Goal: Task Accomplishment & Management: Complete application form

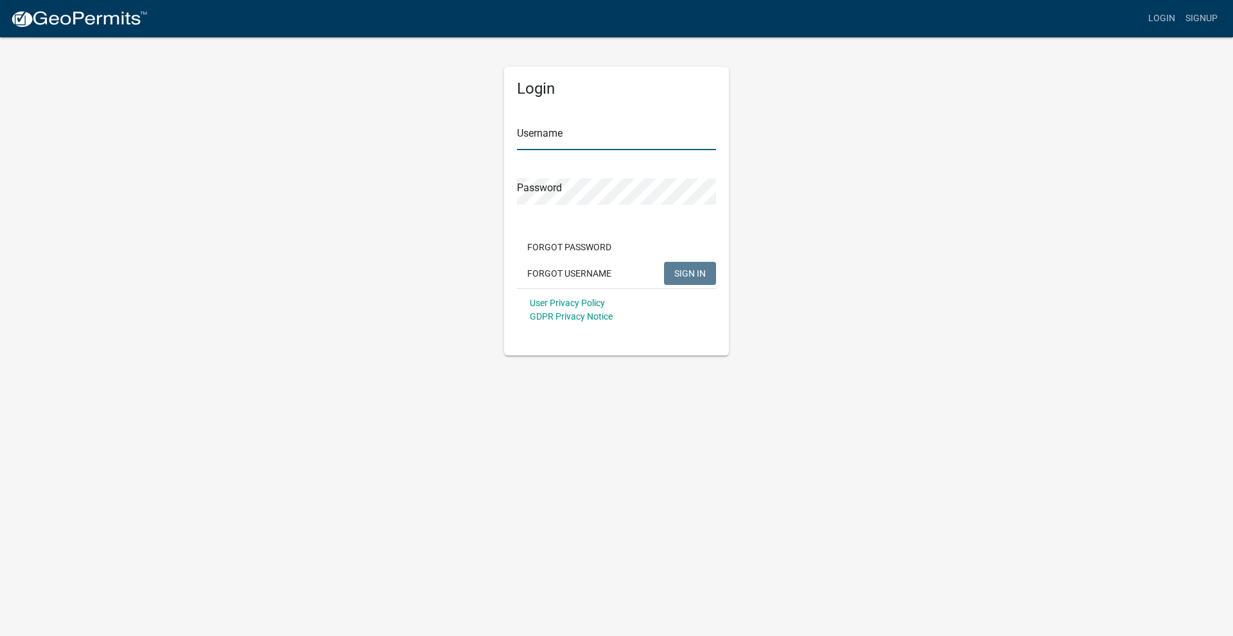
type input "Reliable"
click at [686, 277] on span "SIGN IN" at bounding box center [689, 273] width 31 height 10
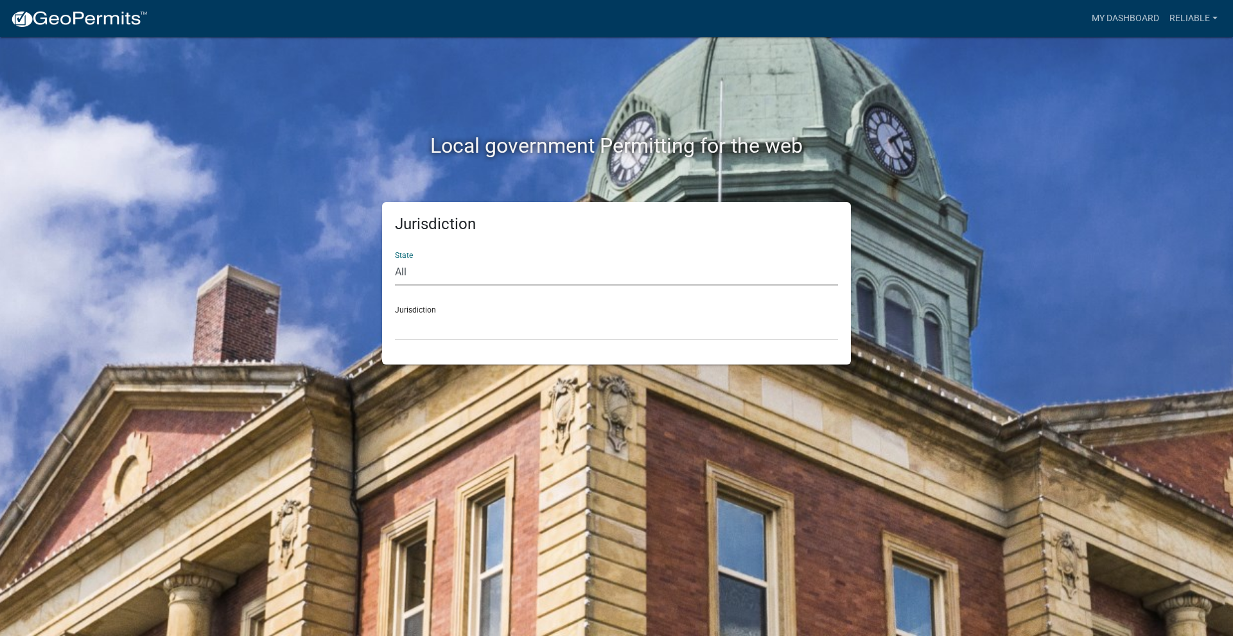
click at [435, 276] on select "All [US_STATE] [US_STATE] [US_STATE] [US_STATE] [US_STATE] [US_STATE] [US_STATE…" at bounding box center [616, 272] width 443 height 26
select select "[US_STATE]"
click at [395, 259] on select "All [US_STATE] [US_STATE] [US_STATE] [US_STATE] [US_STATE] [US_STATE] [US_STATE…" at bounding box center [616, 272] width 443 height 26
click at [427, 329] on select "[GEOGRAPHIC_DATA], [US_STATE] [GEOGRAPHIC_DATA], [US_STATE] [GEOGRAPHIC_DATA], …" at bounding box center [616, 327] width 443 height 26
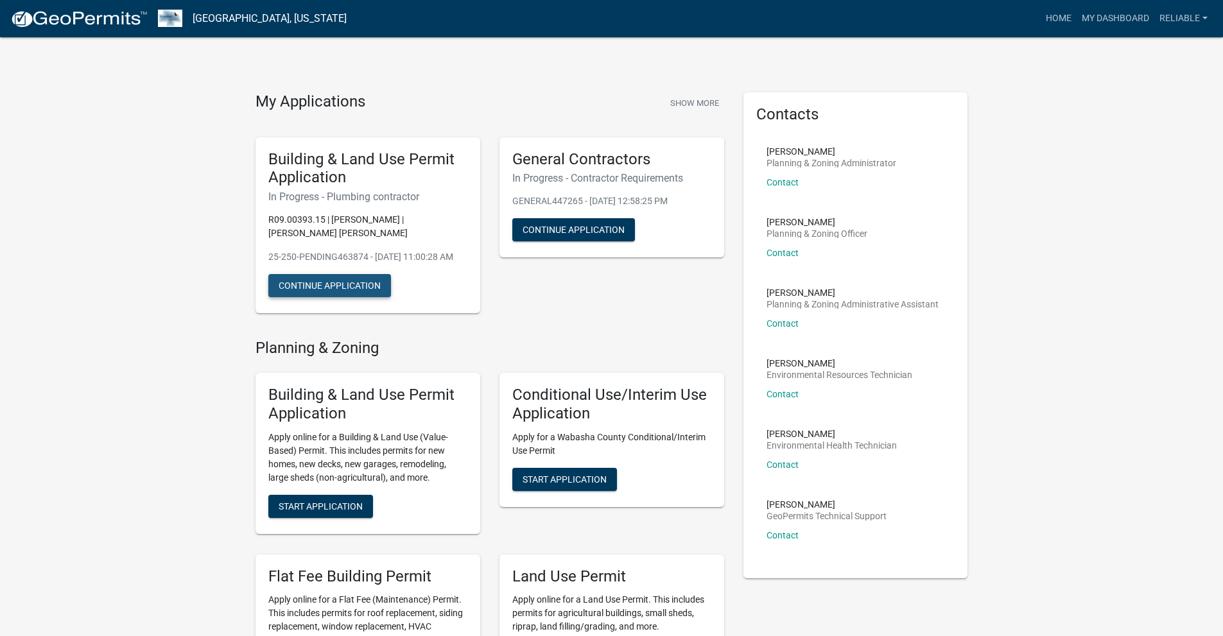
click at [320, 295] on button "Continue Application" at bounding box center [329, 285] width 123 height 23
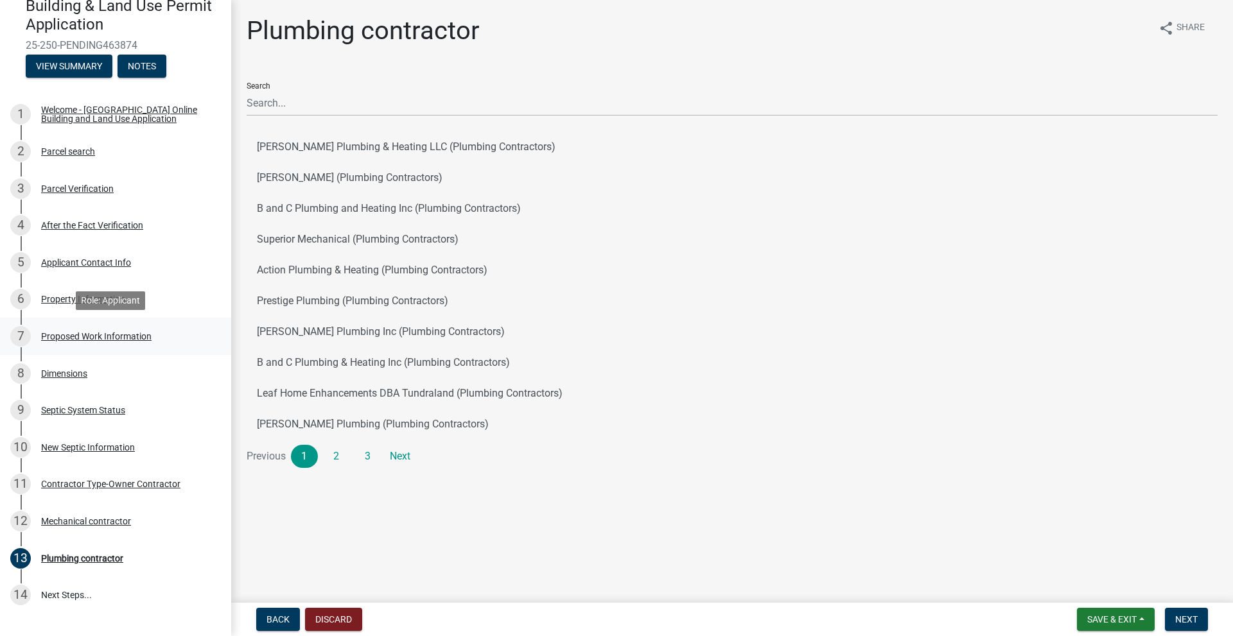
scroll to position [127, 0]
click at [58, 335] on div "Proposed Work Information" at bounding box center [96, 335] width 110 height 9
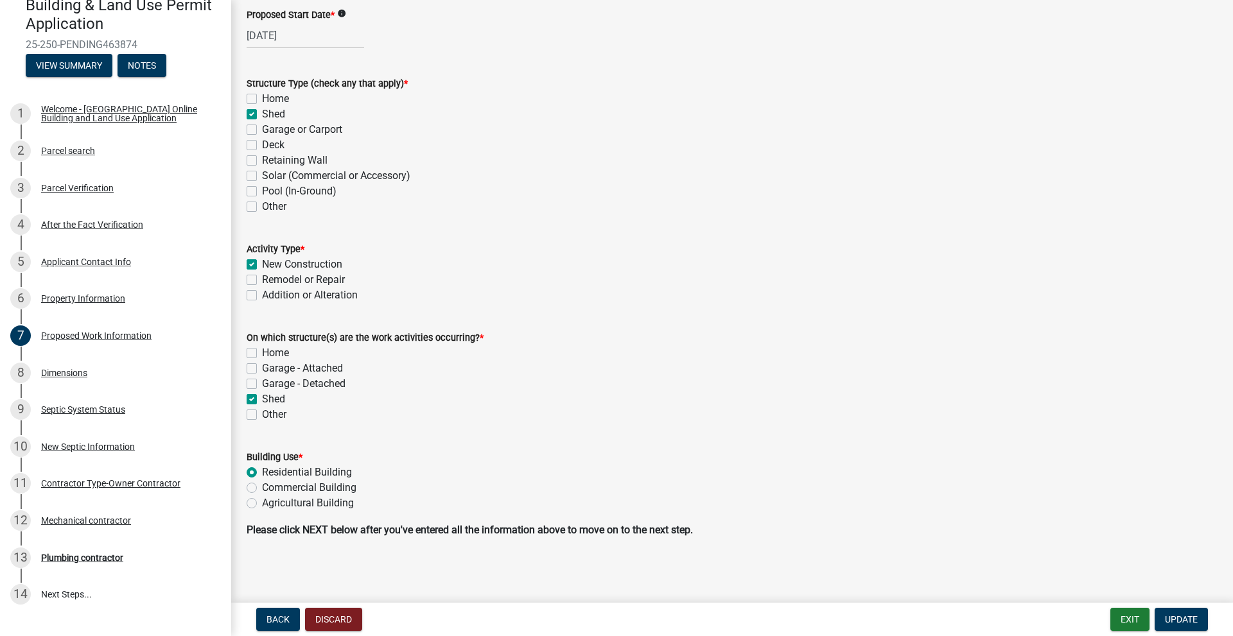
scroll to position [83, 0]
click at [1169, 622] on span "Update" at bounding box center [1181, 619] width 33 height 10
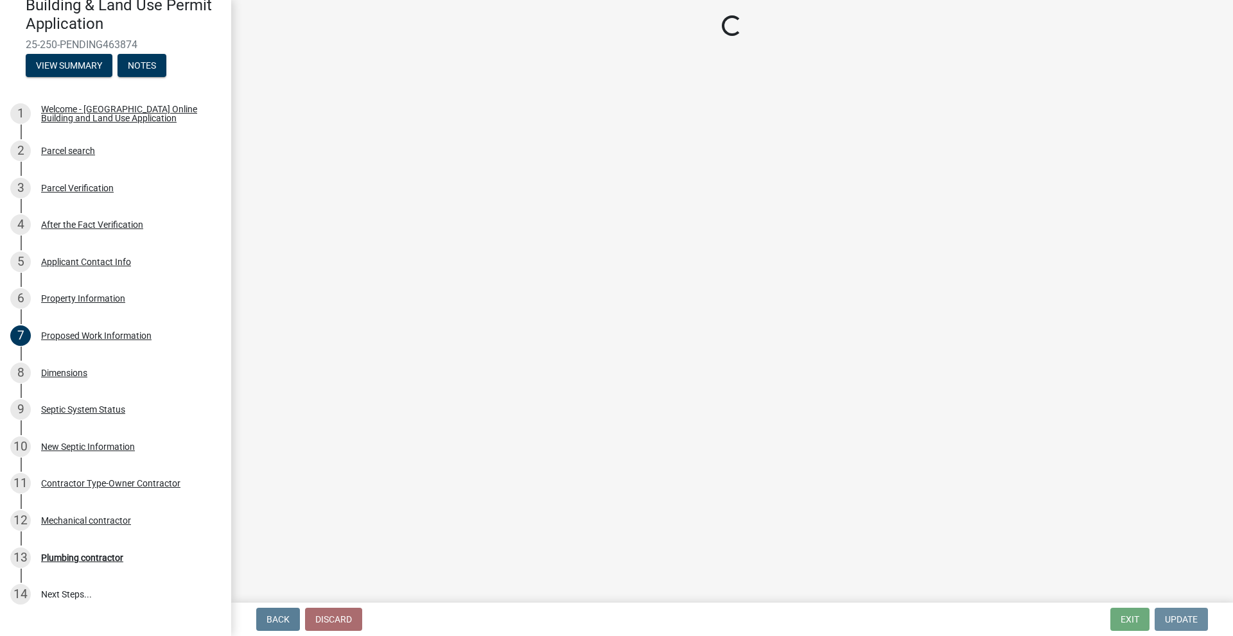
scroll to position [0, 0]
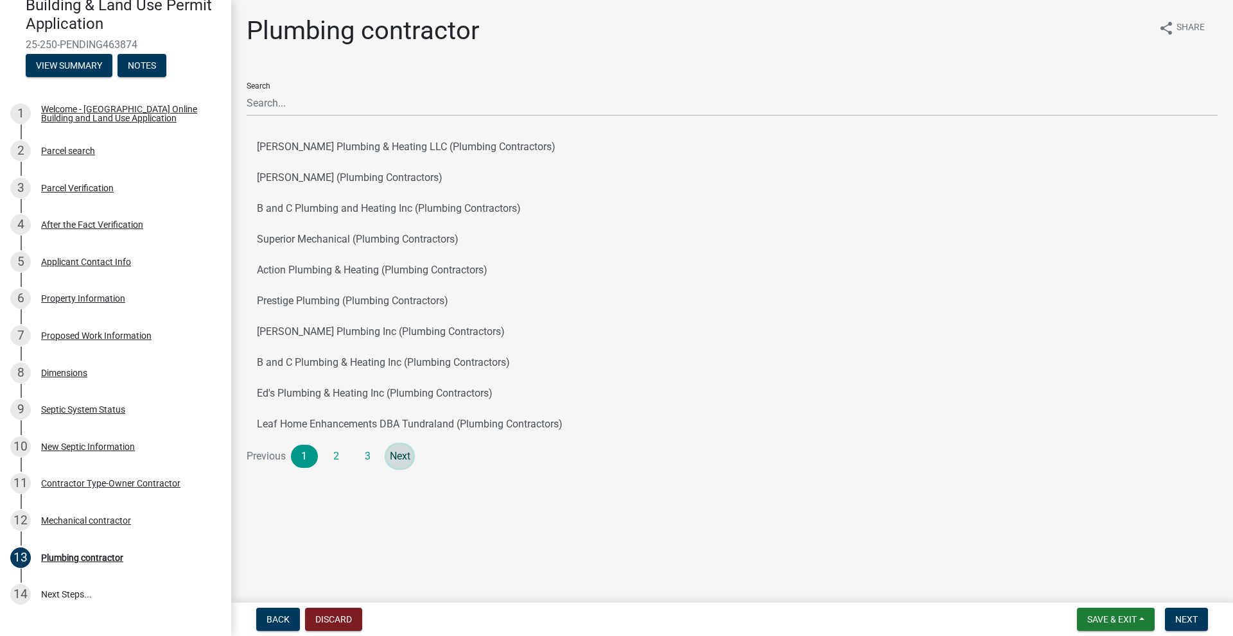
click at [401, 459] on link "Next" at bounding box center [400, 456] width 27 height 23
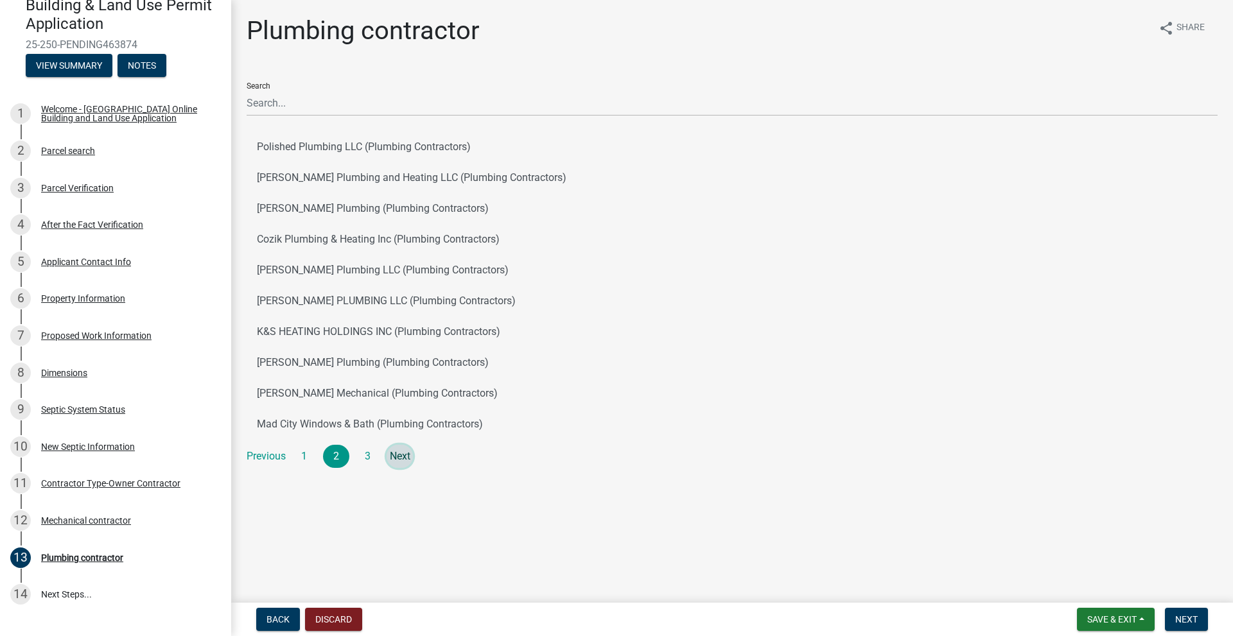
click at [401, 460] on link "Next" at bounding box center [400, 456] width 27 height 23
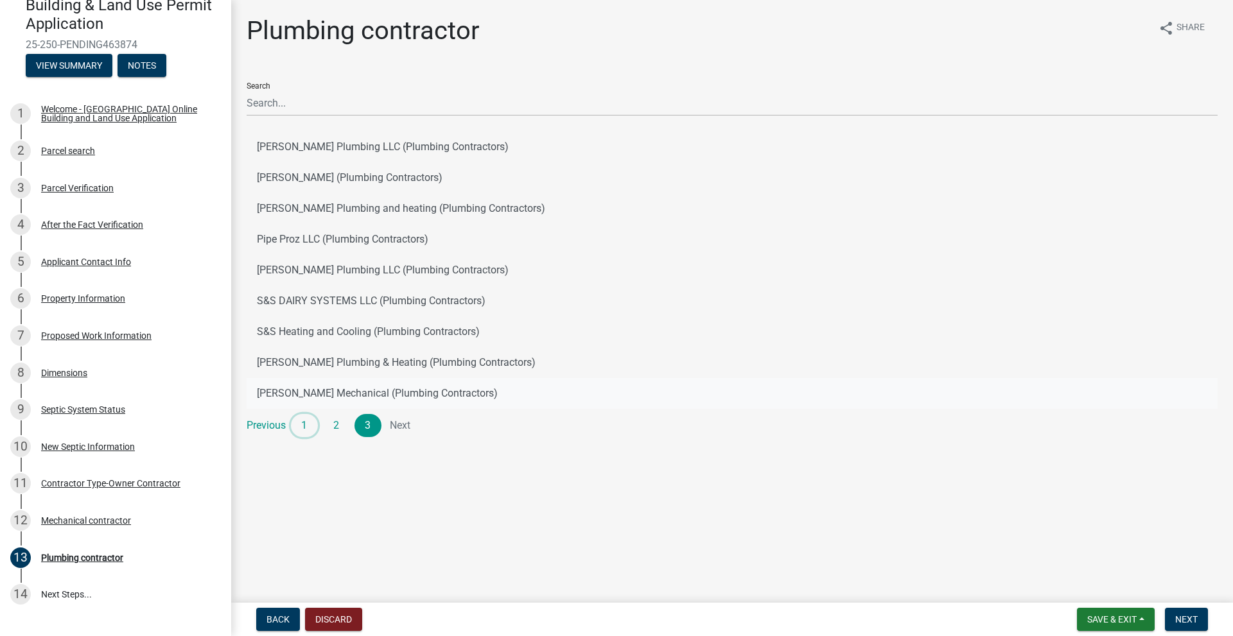
click at [303, 426] on link "1" at bounding box center [304, 425] width 27 height 23
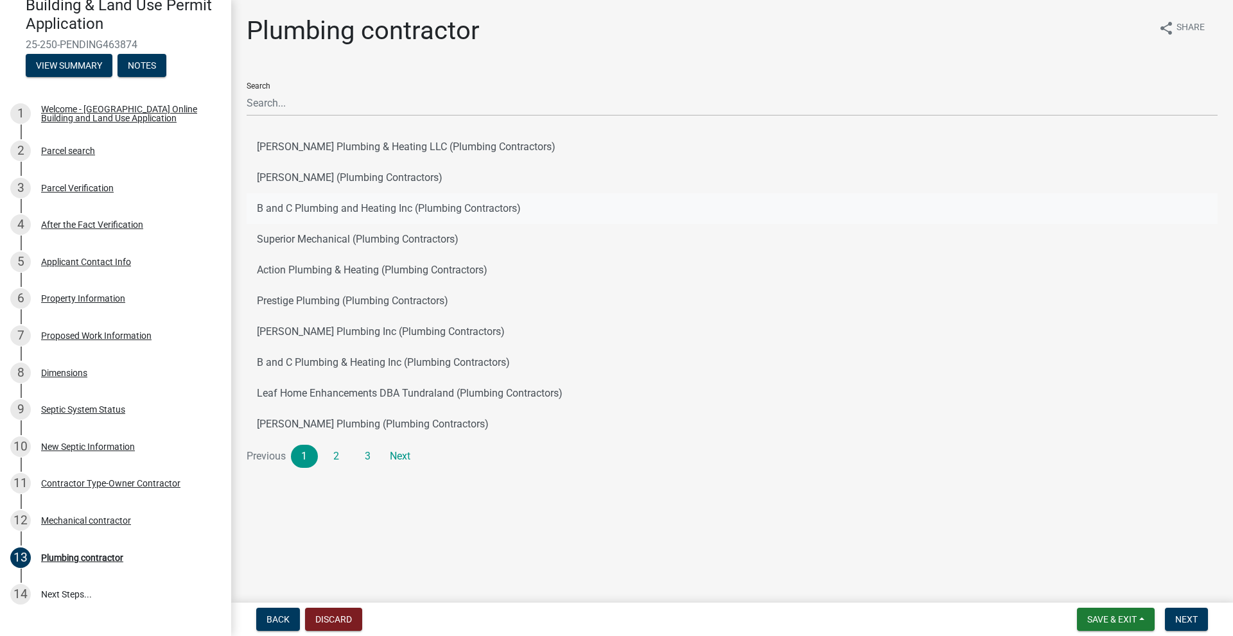
click at [317, 208] on button "B and C Plumbing and Heating Inc (Plumbing Contractors)" at bounding box center [732, 208] width 971 height 31
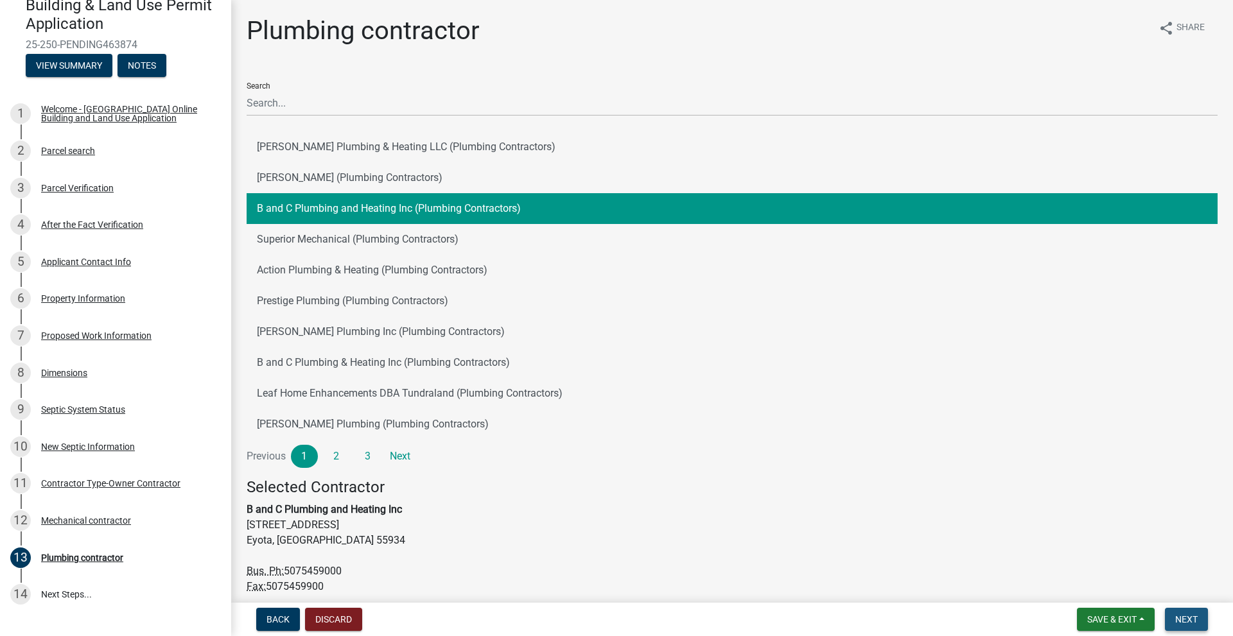
click at [1185, 621] on span "Next" at bounding box center [1186, 619] width 22 height 10
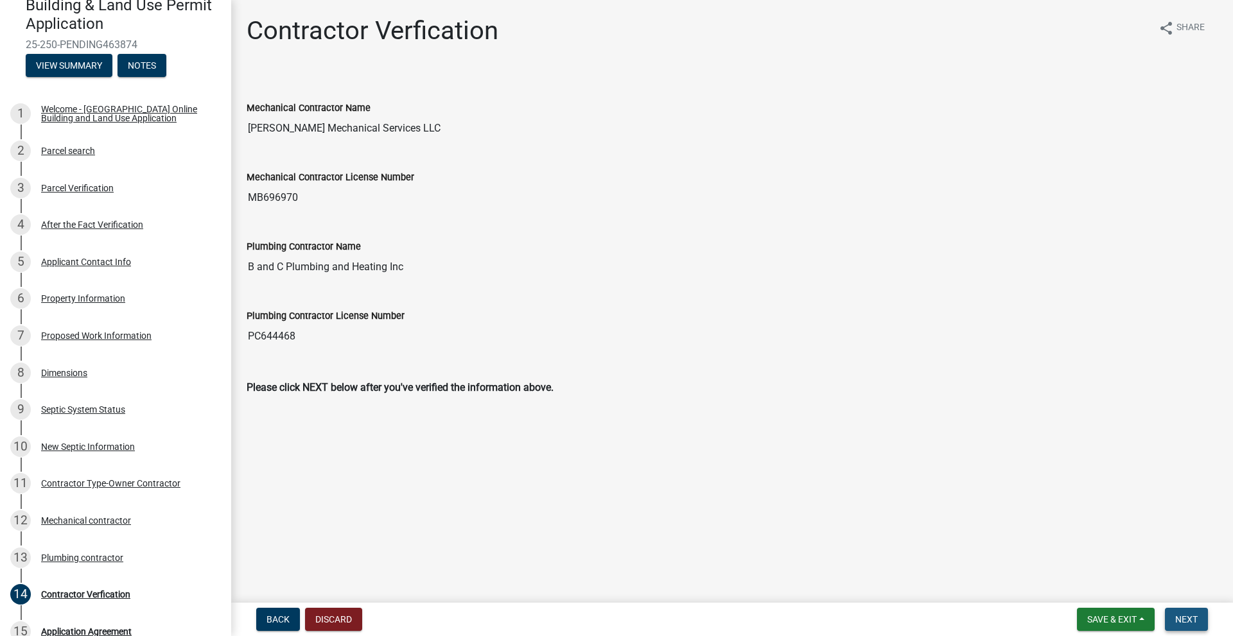
click at [1180, 622] on span "Next" at bounding box center [1186, 619] width 22 height 10
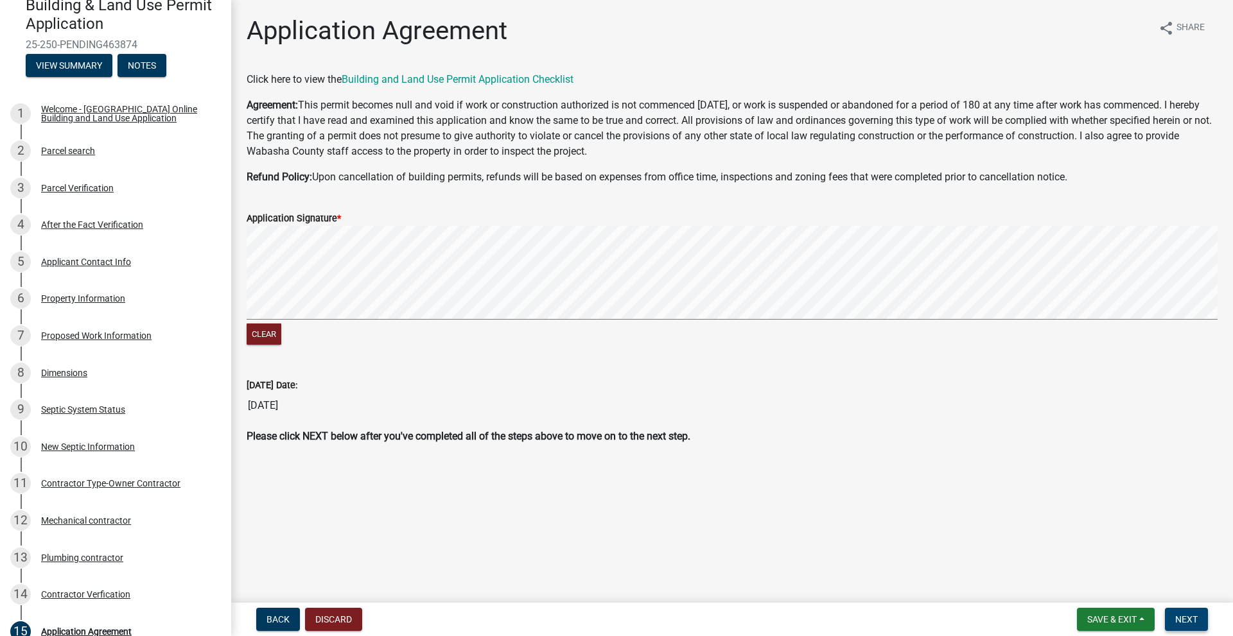
click at [1178, 618] on span "Next" at bounding box center [1186, 619] width 22 height 10
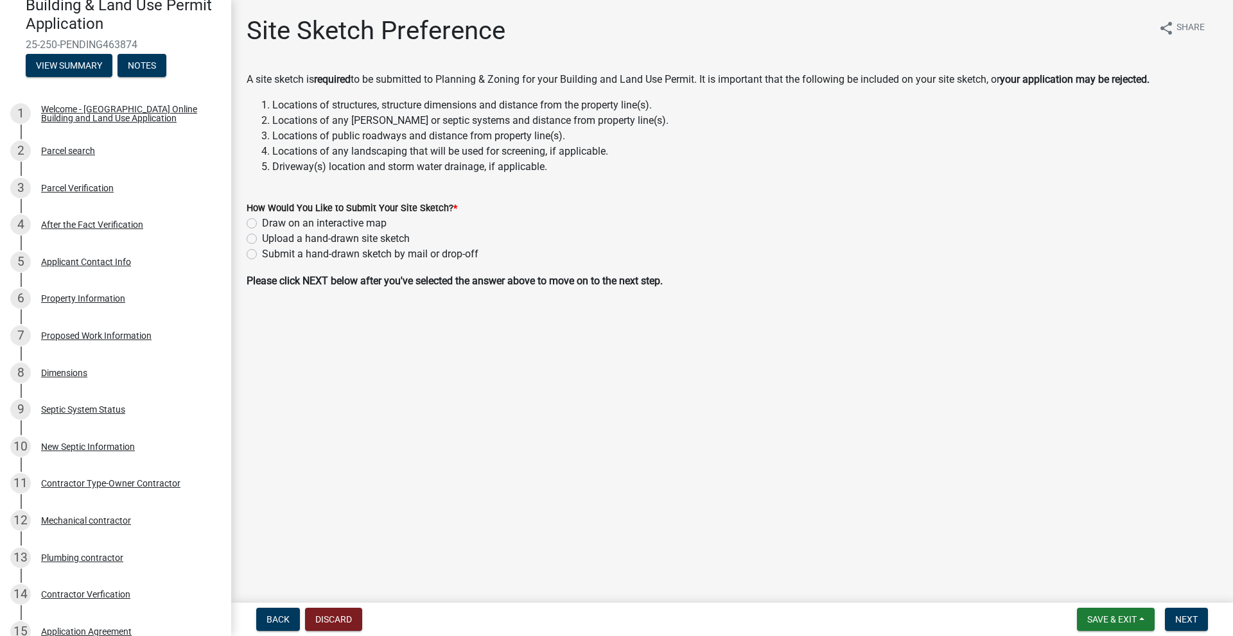
click at [262, 241] on label "Upload a hand-drawn site sketch" at bounding box center [336, 238] width 148 height 15
click at [262, 239] on input "Upload a hand-drawn site sketch" at bounding box center [266, 235] width 8 height 8
radio input "true"
click at [1196, 618] on span "Next" at bounding box center [1186, 619] width 22 height 10
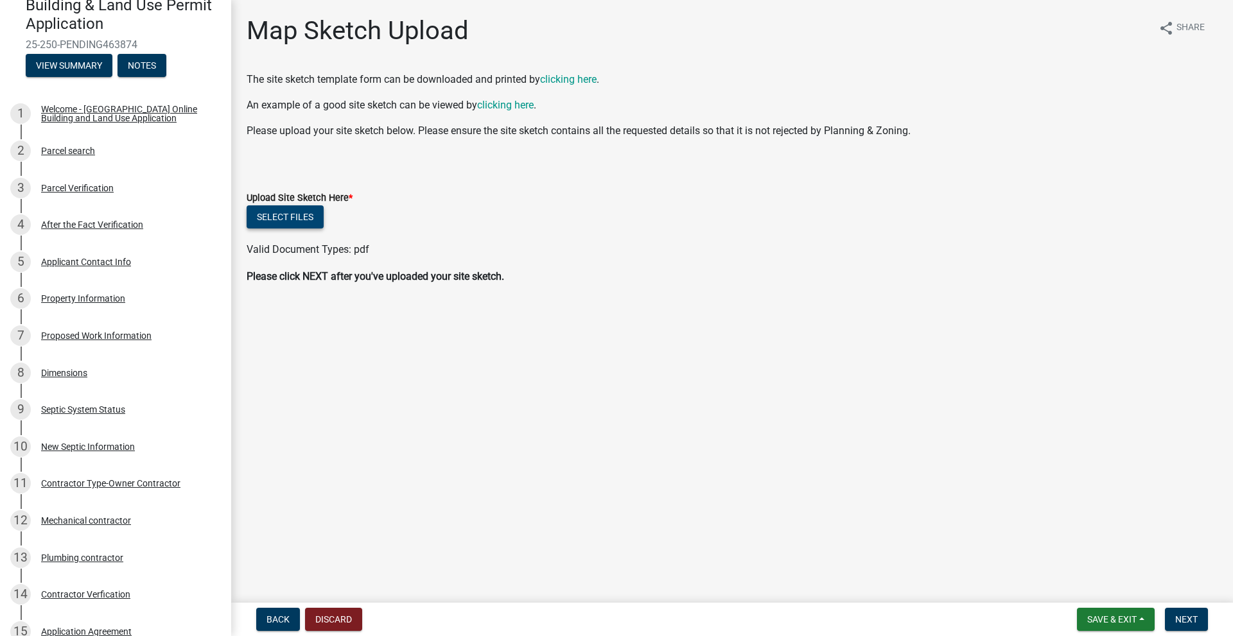
click at [288, 218] on button "Select files" at bounding box center [285, 216] width 77 height 23
click at [275, 211] on button "Select files" at bounding box center [285, 216] width 77 height 23
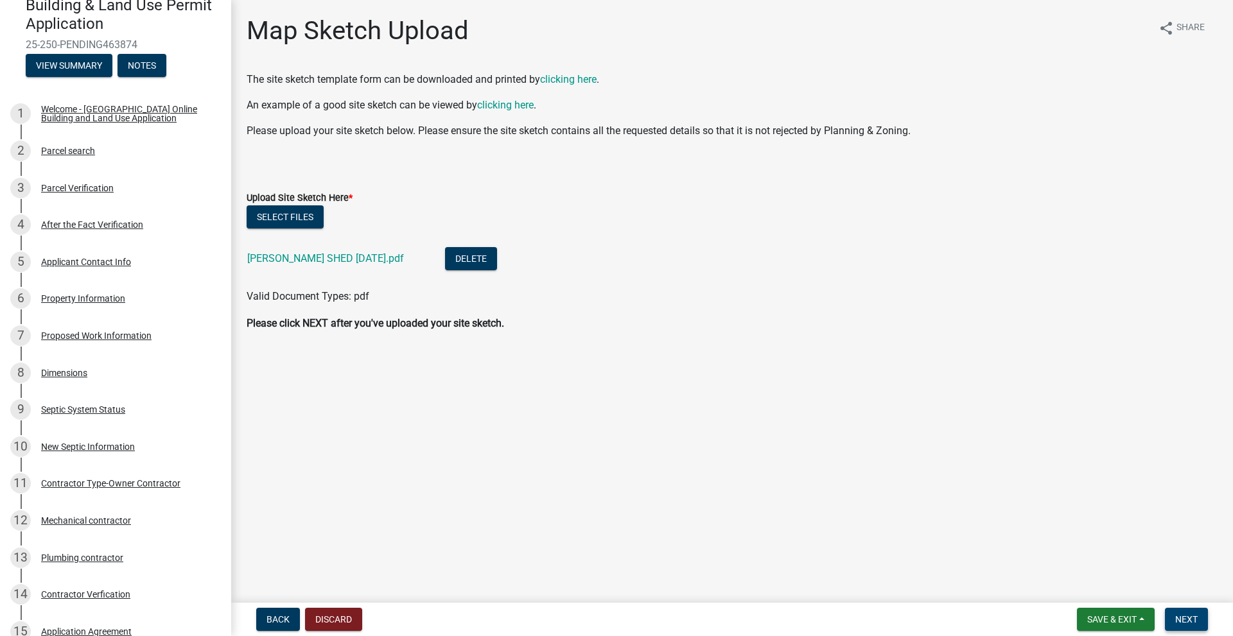
click at [1190, 625] on span "Next" at bounding box center [1186, 619] width 22 height 10
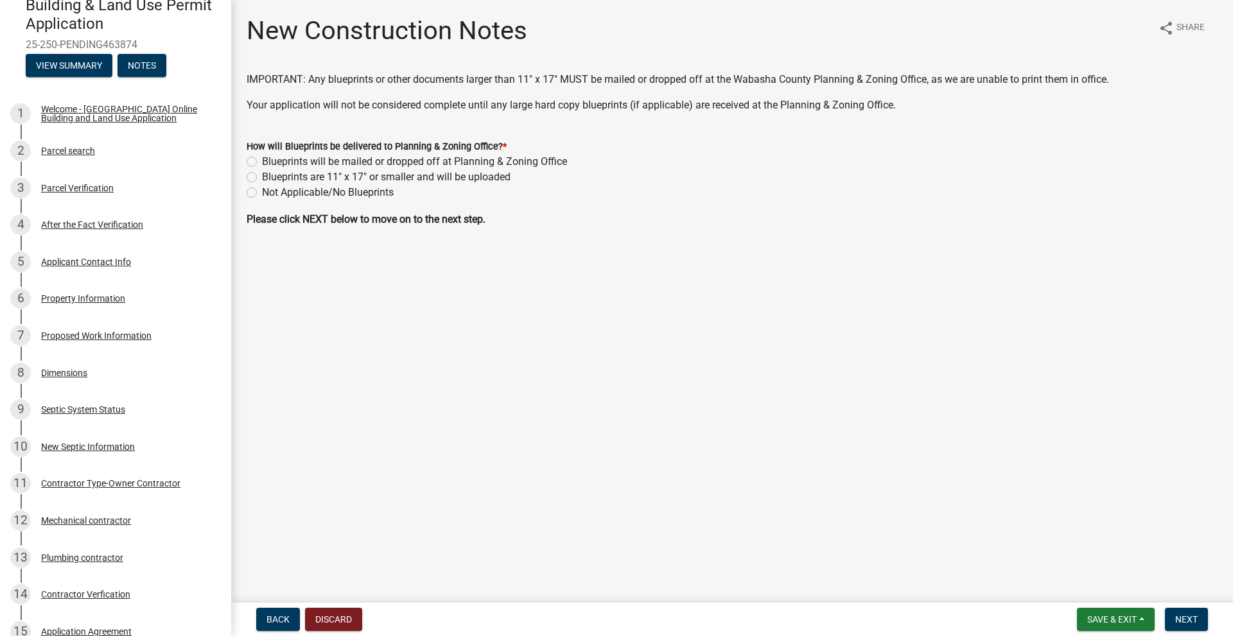
click at [262, 162] on label "Blueprints will be mailed or dropped off at Planning & Zoning Office" at bounding box center [414, 161] width 305 height 15
click at [262, 162] on input "Blueprints will be mailed or dropped off at Planning & Zoning Office" at bounding box center [266, 158] width 8 height 8
radio input "true"
click at [1185, 624] on span "Next" at bounding box center [1186, 619] width 22 height 10
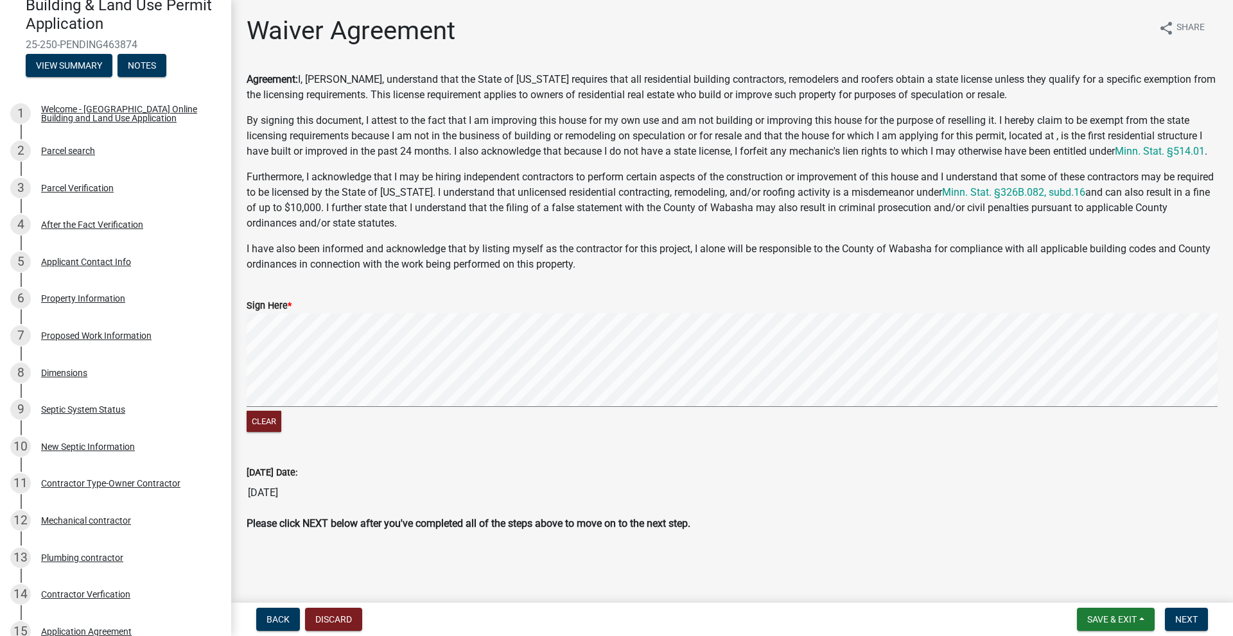
click at [460, 410] on signature-pad at bounding box center [732, 362] width 971 height 98
click at [1194, 617] on span "Next" at bounding box center [1186, 619] width 22 height 10
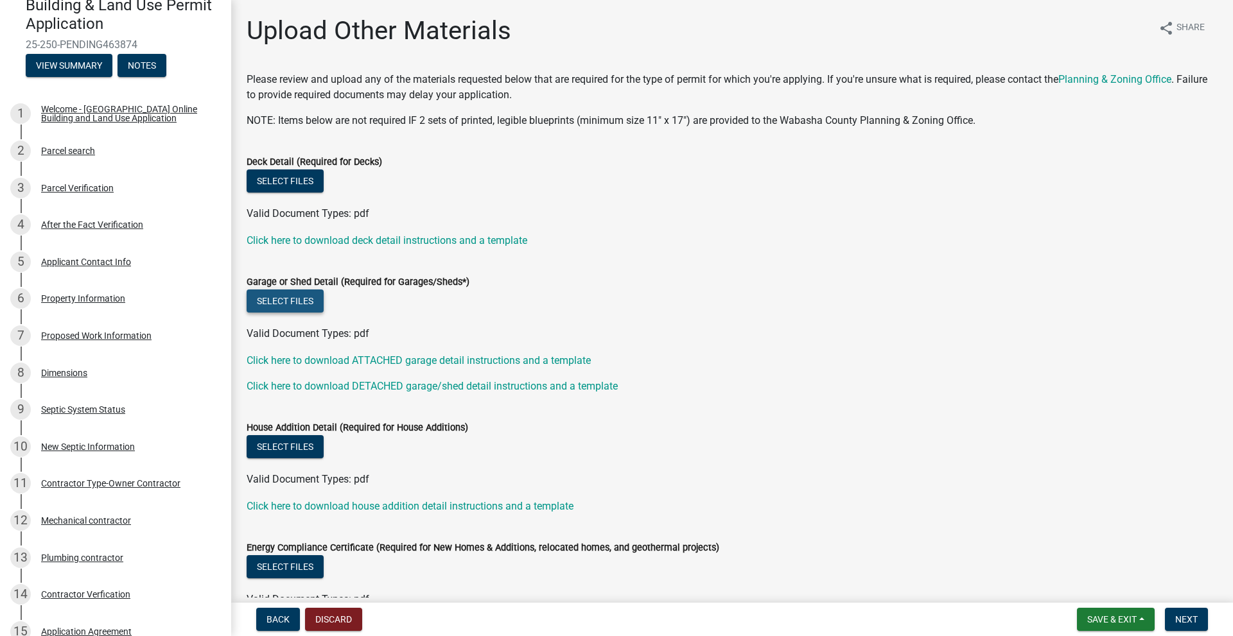
click at [286, 300] on button "Select files" at bounding box center [285, 301] width 77 height 23
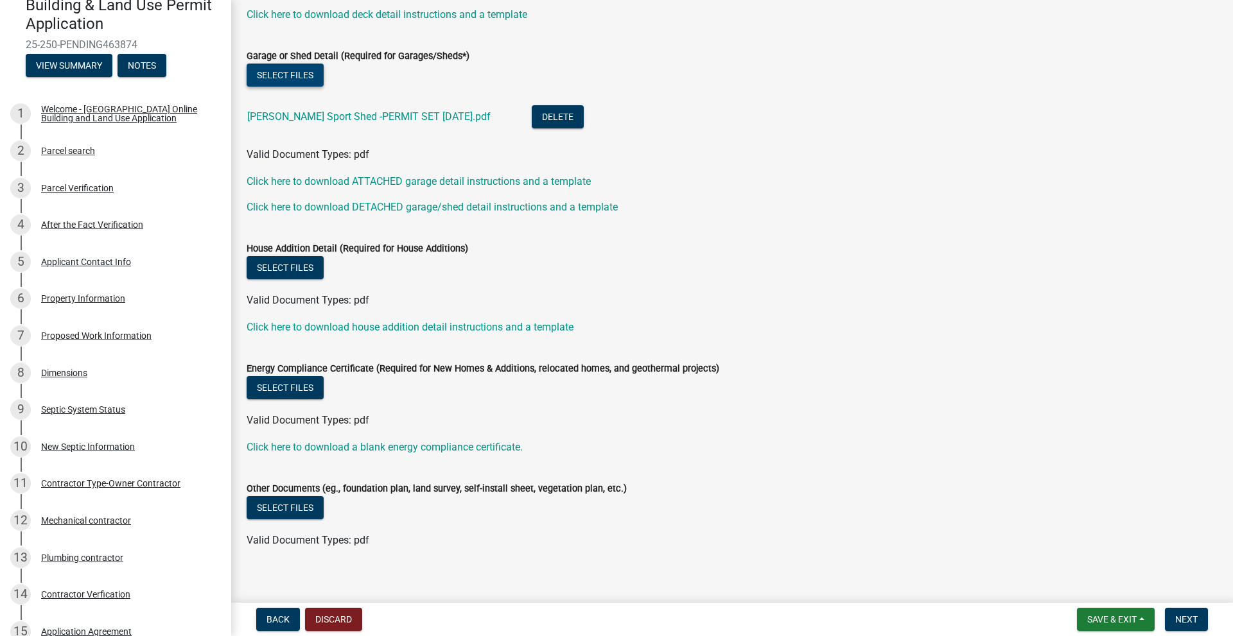
scroll to position [234, 0]
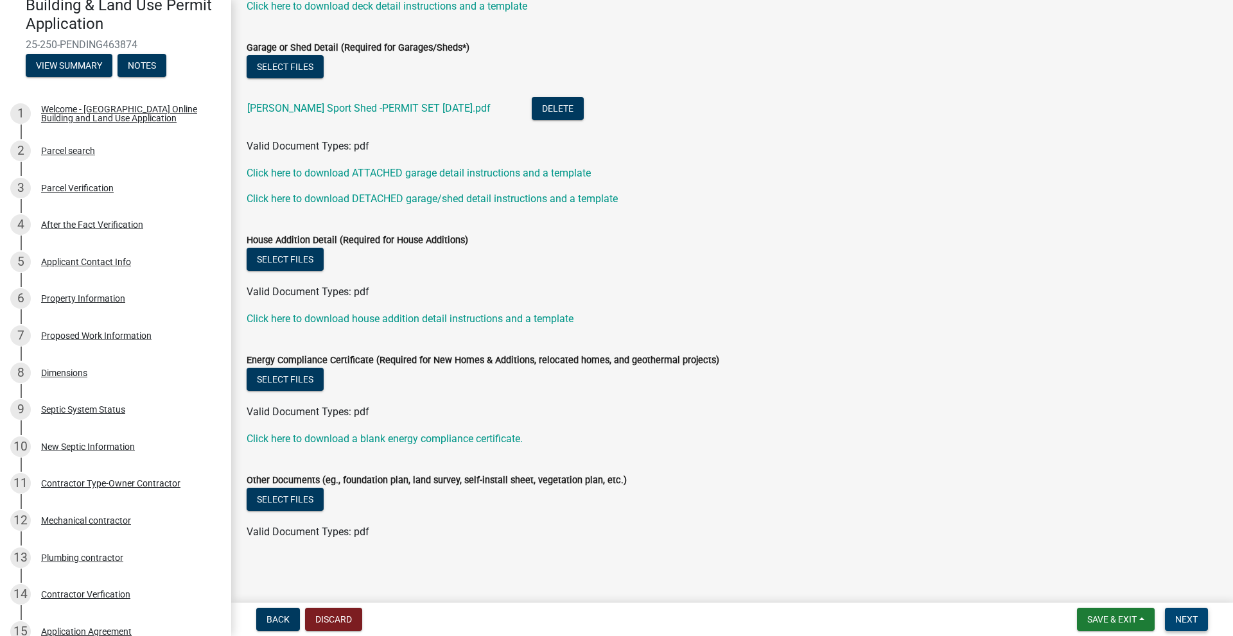
click at [1186, 623] on span "Next" at bounding box center [1186, 619] width 22 height 10
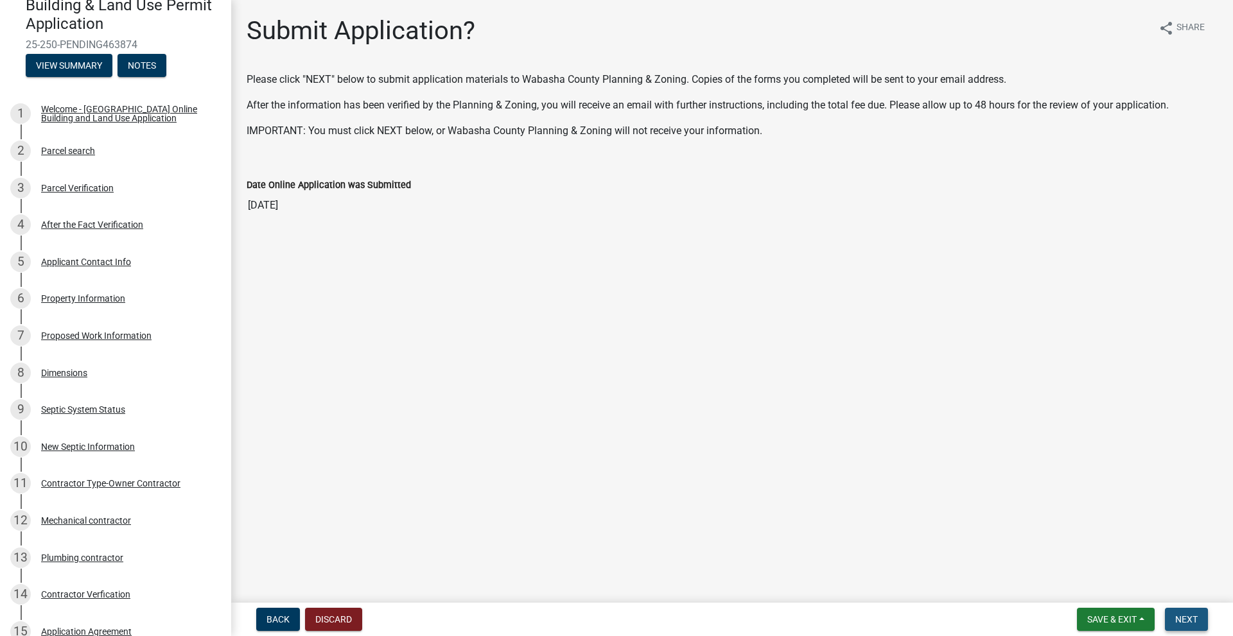
click at [1188, 622] on span "Next" at bounding box center [1186, 619] width 22 height 10
